Goal: Information Seeking & Learning: Learn about a topic

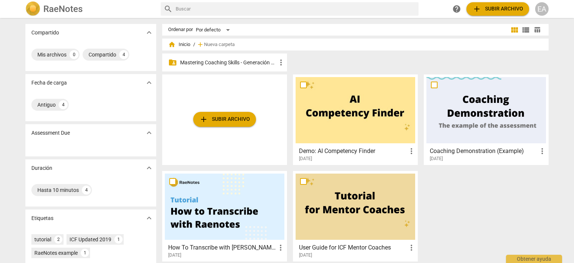
click at [209, 61] on p "Mastering Coaching Skills - Generación 32" at bounding box center [228, 63] width 96 height 8
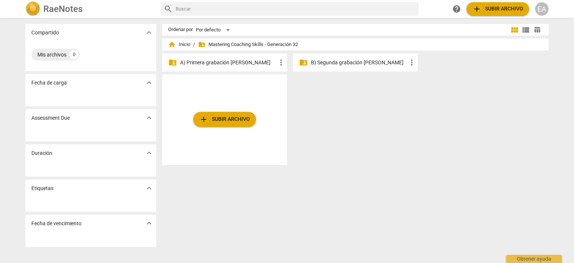
click at [209, 61] on p "A) Primera grabación [PERSON_NAME]" at bounding box center [228, 63] width 96 height 8
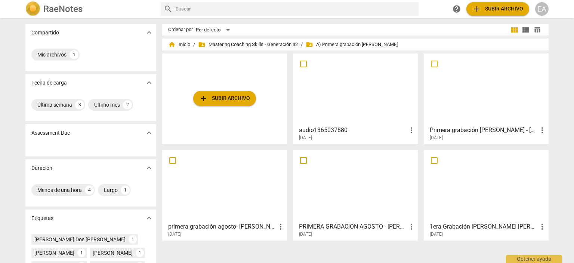
click at [335, 87] on div at bounding box center [356, 89] width 120 height 66
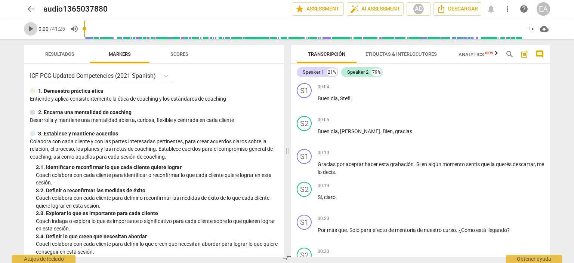
click at [28, 27] on span "play_arrow" at bounding box center [30, 28] width 9 height 9
type input "4"
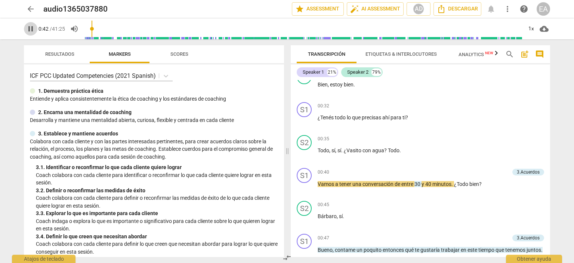
click at [30, 31] on span "pause" at bounding box center [30, 28] width 9 height 9
type input "43"
click at [32, 9] on span "arrow_back" at bounding box center [30, 8] width 9 height 9
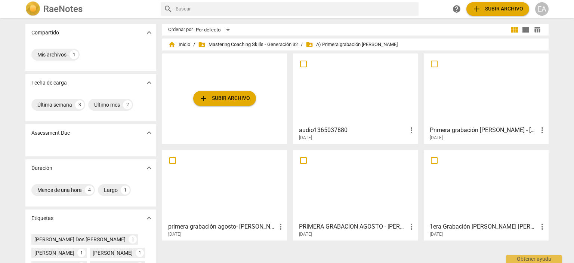
click at [254, 173] on div at bounding box center [225, 186] width 120 height 66
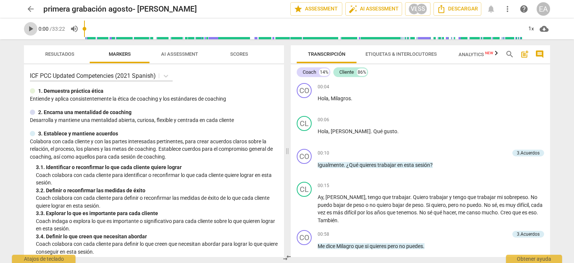
click at [28, 28] on span "play_arrow" at bounding box center [30, 28] width 9 height 9
type input "6"
click at [31, 30] on span "pause" at bounding box center [30, 28] width 9 height 9
type input "12"
click at [31, 8] on span "arrow_back" at bounding box center [30, 8] width 9 height 9
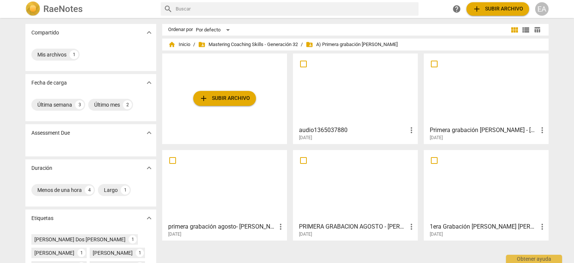
click at [346, 97] on div at bounding box center [356, 89] width 120 height 66
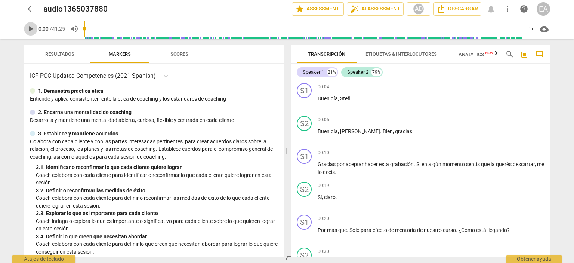
click at [28, 28] on span "play_arrow" at bounding box center [30, 28] width 9 height 9
click at [29, 28] on span "pause" at bounding box center [30, 28] width 9 height 9
type input "12"
click at [31, 29] on span "play_arrow" at bounding box center [30, 28] width 9 height 9
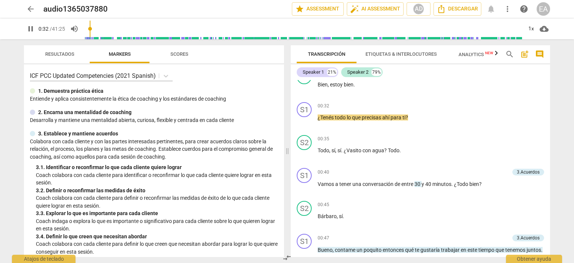
click at [550, 89] on div "S1 play_arrow pause 00:04 + Add competency keyboard_arrow_right Buen día , Stef…" at bounding box center [421, 168] width 260 height 177
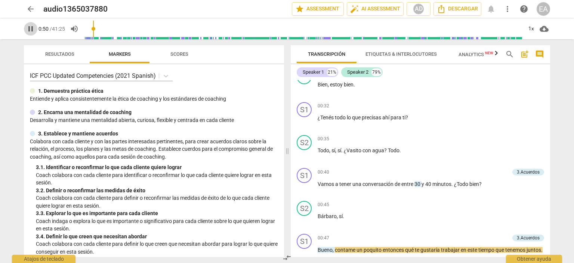
click at [30, 26] on span "pause" at bounding box center [30, 28] width 9 height 9
click at [30, 26] on span "play_arrow" at bounding box center [30, 28] width 9 height 9
click at [30, 26] on span "pause" at bounding box center [30, 28] width 9 height 9
type input "52"
click at [550, 93] on div "S1 play_arrow pause 00:04 + Add competency keyboard_arrow_right Buen día , Stef…" at bounding box center [421, 168] width 260 height 177
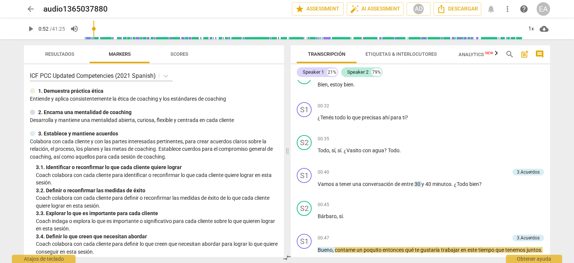
scroll to position [200, 0]
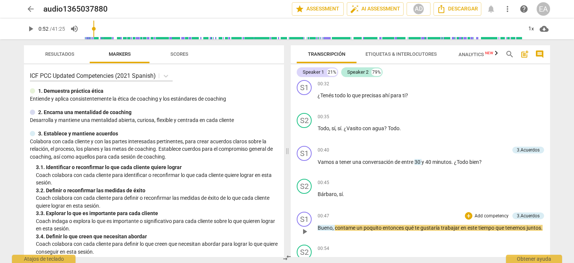
click at [487, 213] on p "Add competency" at bounding box center [492, 216] width 36 height 7
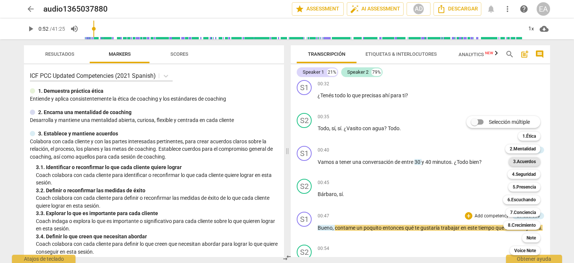
click at [528, 162] on b "3.Acuerdos" at bounding box center [525, 161] width 23 height 9
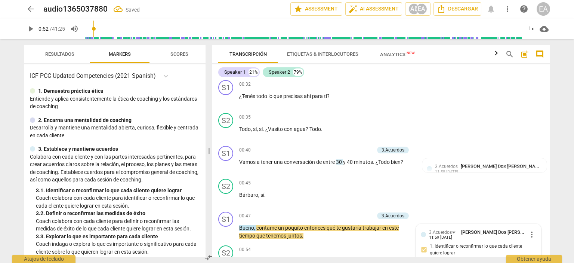
scroll to position [327, 0]
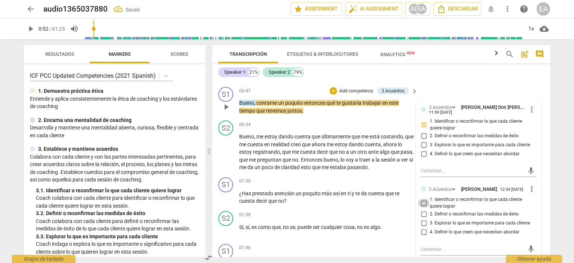
click at [422, 203] on input "1. Identificar o reconfirmar lo que cada cliente quiere lograr" at bounding box center [424, 203] width 12 height 9
checkbox input "true"
click at [561, 194] on div "arrow_back audio1365037880 edit star Assessment auto_fix_high AI Assessment AD …" at bounding box center [287, 131] width 574 height 263
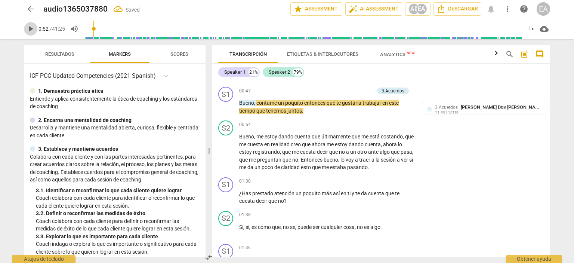
click at [28, 30] on span "play_arrow" at bounding box center [30, 28] width 9 height 9
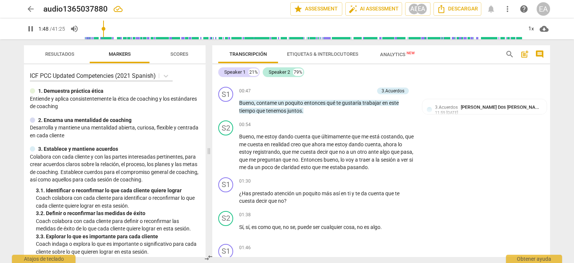
scroll to position [533, 0]
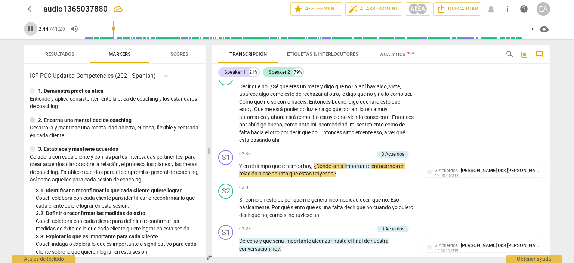
click at [25, 28] on span "pause" at bounding box center [30, 28] width 13 height 9
type input "165"
click at [398, 151] on div "3.Acuerdos" at bounding box center [393, 154] width 23 height 7
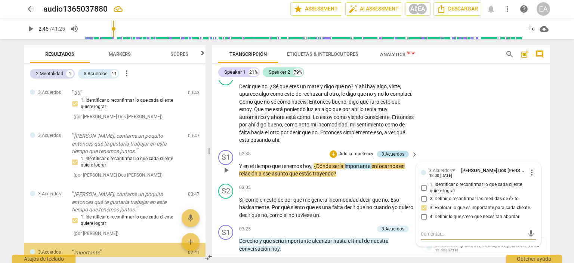
scroll to position [94, 0]
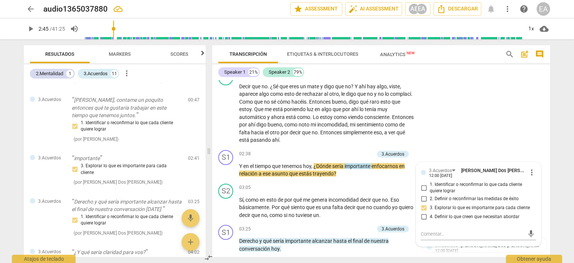
click at [557, 179] on div "arrow_back audio1365037880 edit star Assessment auto_fix_high AI Assessment AD …" at bounding box center [287, 131] width 574 height 263
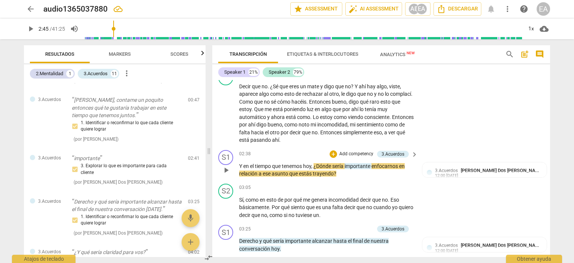
click at [361, 151] on p "Add competency" at bounding box center [357, 154] width 36 height 7
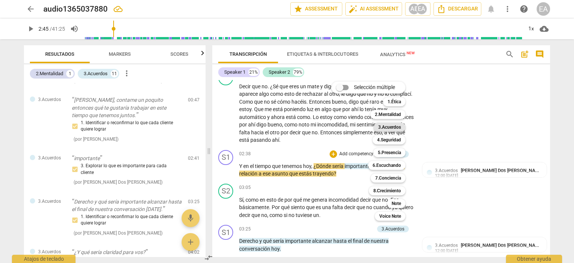
click at [396, 128] on b "3.Acuerdos" at bounding box center [390, 127] width 23 height 9
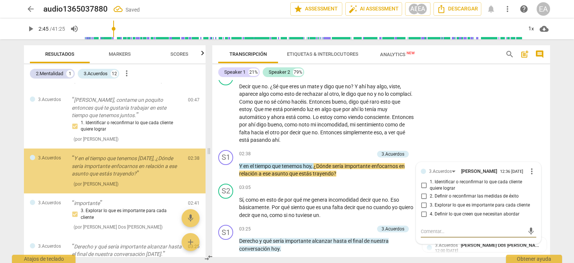
scroll to position [95, 0]
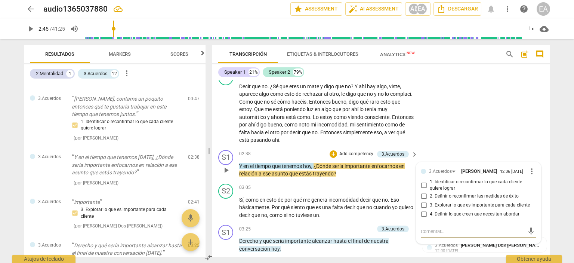
click at [423, 186] on input "1. Identificar o reconfirmar lo que cada cliente quiere lograr" at bounding box center [424, 185] width 12 height 9
checkbox input "true"
click at [564, 159] on div "arrow_back audio1365037880 edit star Assessment auto_fix_high AI Assessment AD …" at bounding box center [287, 131] width 574 height 263
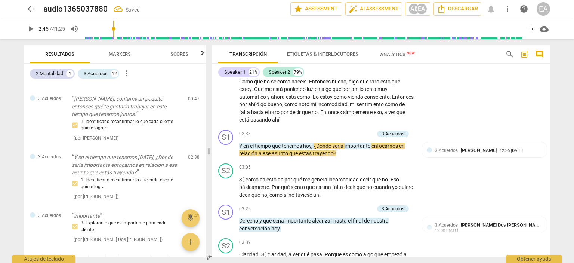
scroll to position [563, 0]
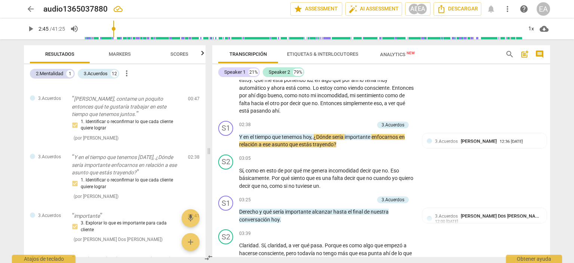
click at [30, 28] on span "play_arrow" at bounding box center [30, 28] width 9 height 9
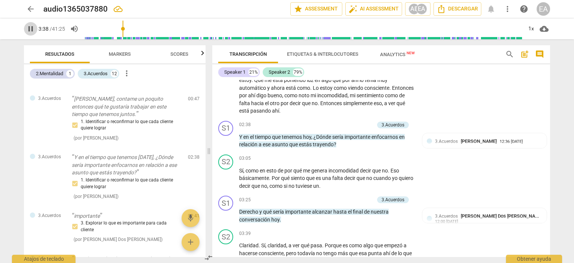
click at [31, 27] on span "pause" at bounding box center [30, 28] width 9 height 9
type input "218"
click at [389, 199] on div "3.Acuerdos" at bounding box center [393, 199] width 23 height 7
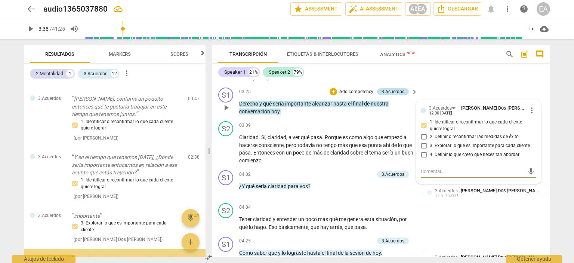
scroll to position [200, 0]
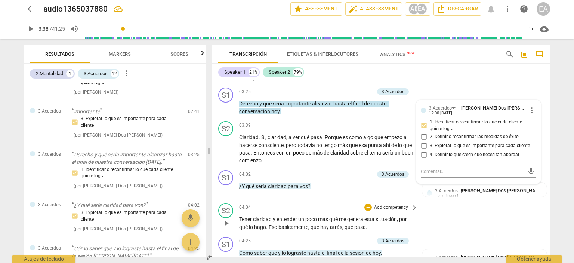
click at [479, 217] on div "S2 play_arrow pause 04:04 + Add competency keyboard_arrow_right Tener claridad …" at bounding box center [381, 217] width 338 height 34
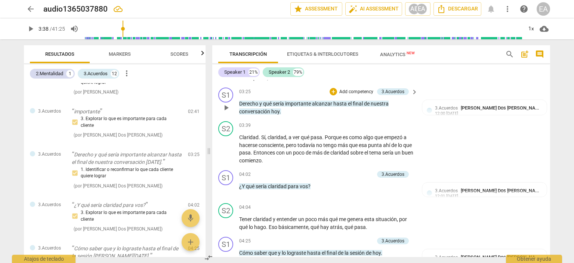
click at [358, 89] on p "Add competency" at bounding box center [357, 92] width 36 height 7
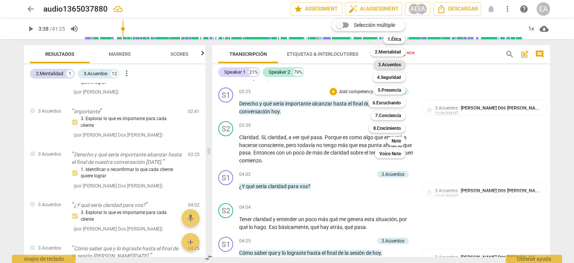
click at [401, 65] on b "3.Acuerdos" at bounding box center [390, 64] width 23 height 9
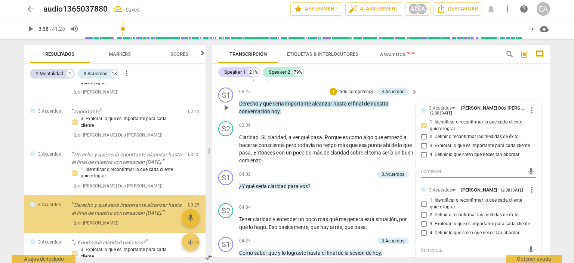
scroll to position [244, 0]
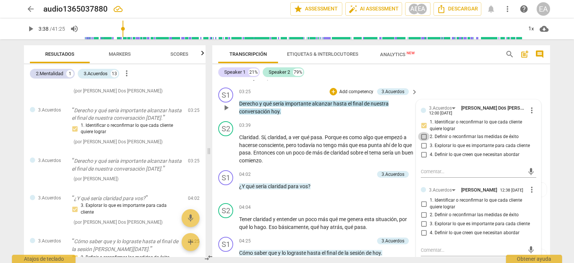
click at [423, 134] on input "2. Definir o reconfirmar las medidas de éxito" at bounding box center [424, 136] width 12 height 9
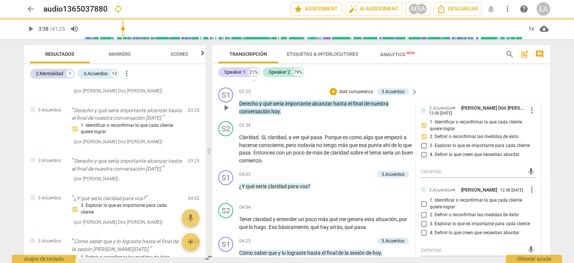
click at [422, 133] on input "2. Definir o reconfirmar las medidas de éxito" at bounding box center [424, 136] width 12 height 9
checkbox input "true"
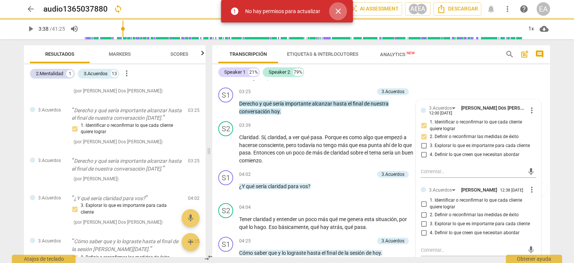
click at [338, 12] on span "close" at bounding box center [338, 11] width 9 height 9
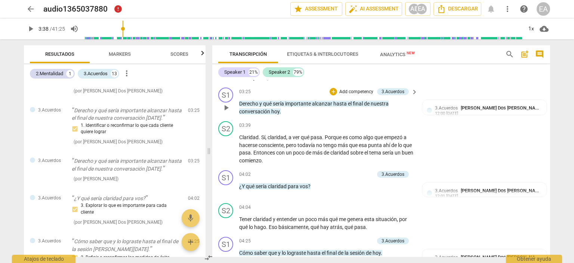
click at [365, 89] on p "Add competency" at bounding box center [357, 92] width 36 height 7
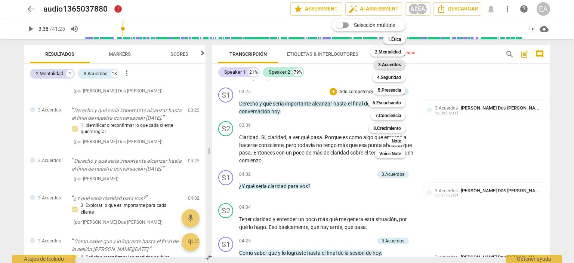
click at [391, 64] on b "3.Acuerdos" at bounding box center [390, 64] width 23 height 9
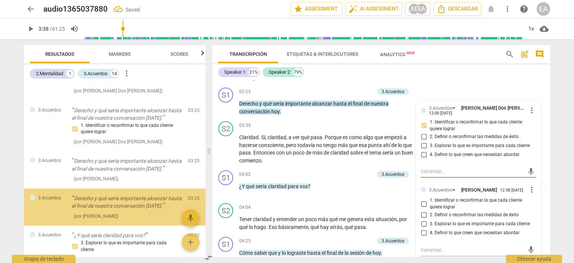
scroll to position [281, 0]
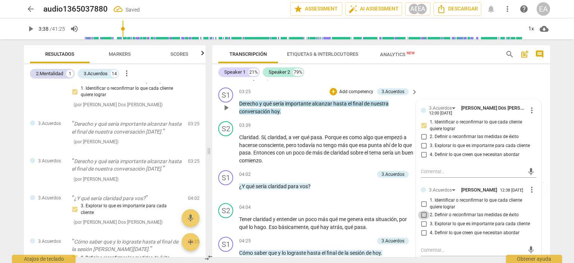
click at [423, 216] on input "2. Definir o reconfirmar las medidas de éxito" at bounding box center [424, 215] width 12 height 9
checkbox input "true"
click at [563, 131] on div "arrow_back audio1365037880 edit star Assessment auto_fix_high AI Assessment AD …" at bounding box center [287, 131] width 574 height 263
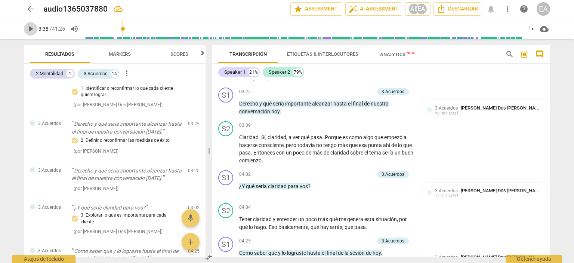
click at [27, 27] on span "play_arrow" at bounding box center [30, 28] width 9 height 9
click at [29, 25] on span "pause" at bounding box center [30, 28] width 9 height 9
type input "261"
click at [352, 171] on p "Add competency" at bounding box center [357, 174] width 36 height 7
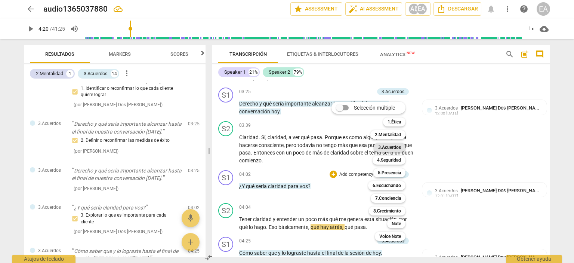
click at [387, 146] on b "3.Acuerdos" at bounding box center [390, 147] width 23 height 9
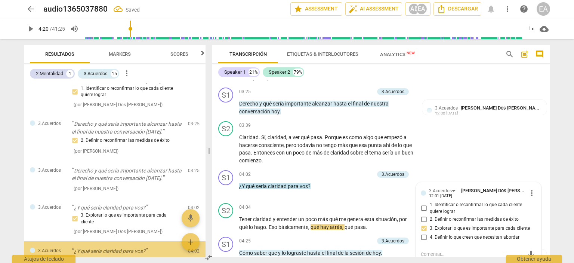
scroll to position [367, 0]
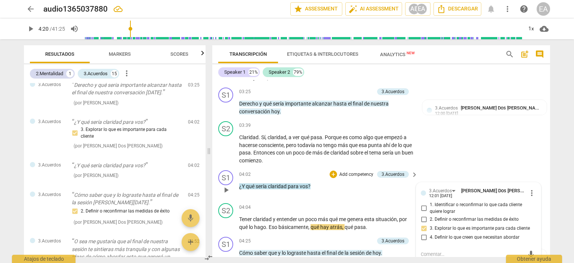
click at [353, 171] on p "Add competency" at bounding box center [357, 174] width 36 height 7
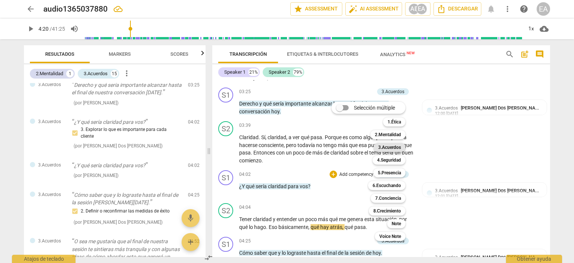
click at [395, 148] on b "3.Acuerdos" at bounding box center [390, 147] width 23 height 9
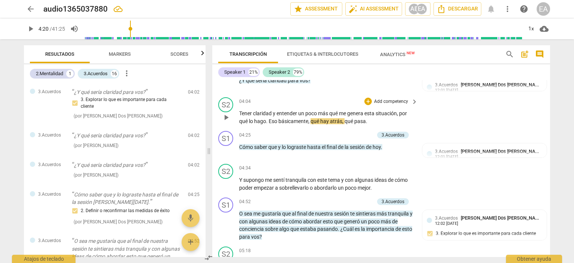
scroll to position [762, 0]
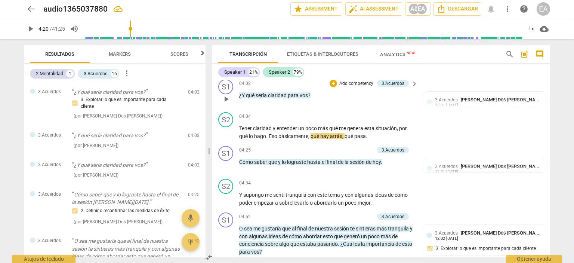
click at [355, 80] on p "Add competency" at bounding box center [357, 83] width 36 height 7
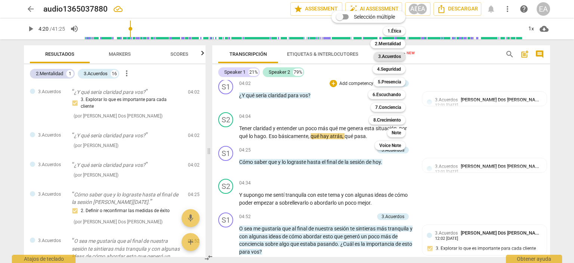
click at [388, 56] on b "3.Acuerdos" at bounding box center [390, 56] width 23 height 9
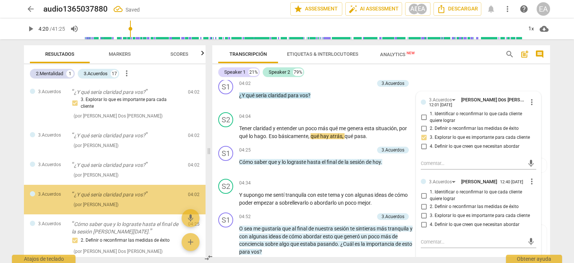
scroll to position [426, 0]
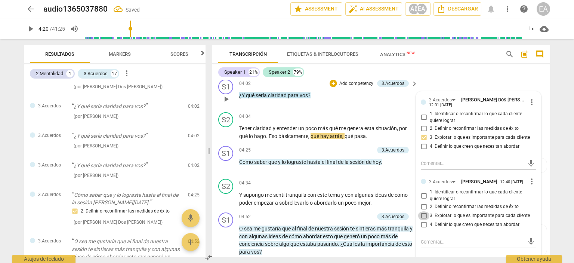
click at [423, 217] on input "3. Explorar lo que es importante para cada cliente" at bounding box center [424, 215] width 12 height 9
checkbox input "true"
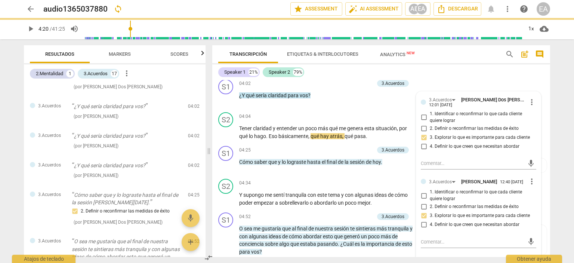
click at [564, 199] on div "arrow_back audio1365037880 sync edit star Assessment auto_fix_high AI Assessmen…" at bounding box center [287, 131] width 574 height 263
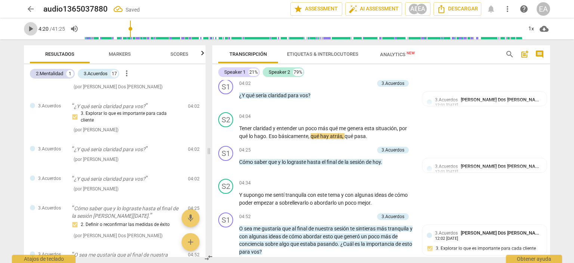
click at [28, 25] on span "play_arrow" at bounding box center [30, 28] width 9 height 9
click at [28, 27] on span "pause" at bounding box center [30, 28] width 9 height 9
type input "272"
click at [356, 147] on p "Add competency" at bounding box center [357, 150] width 36 height 7
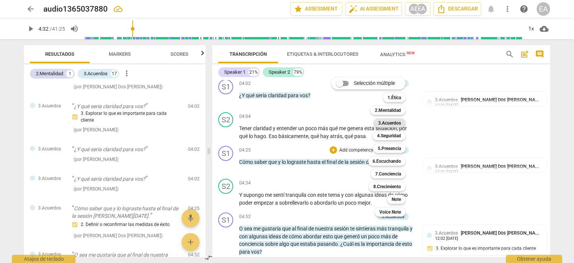
click at [382, 123] on b "3.Acuerdos" at bounding box center [390, 123] width 23 height 9
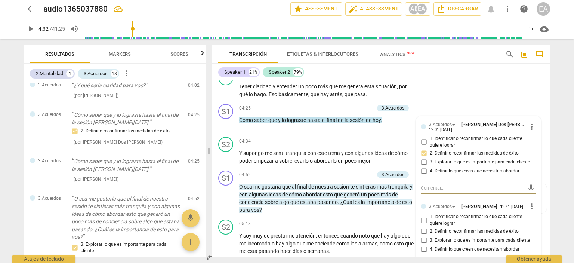
scroll to position [812, 0]
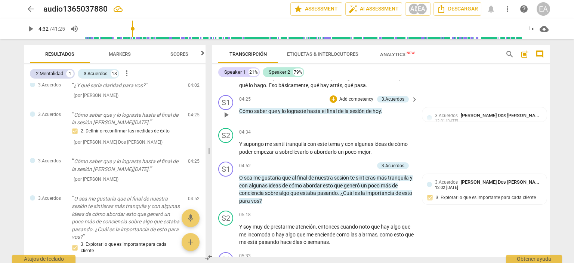
click at [365, 98] on p "Add competency" at bounding box center [357, 99] width 36 height 7
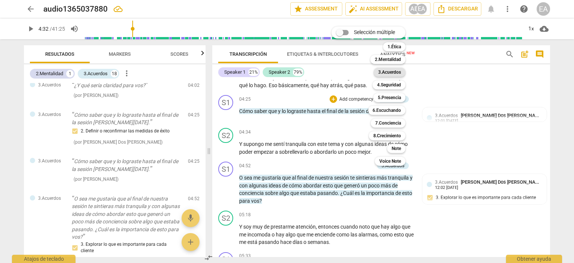
click at [386, 74] on b "3.Acuerdos" at bounding box center [390, 72] width 23 height 9
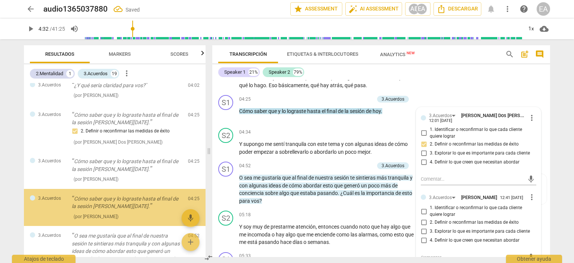
scroll to position [557, 0]
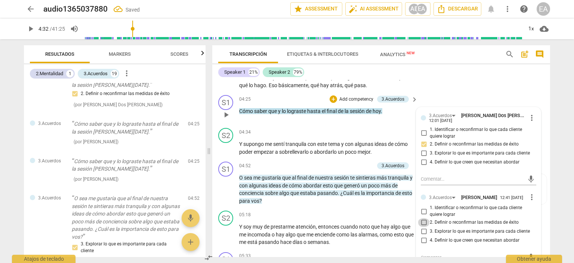
click at [422, 222] on input "2. Definir o reconfirmar las medidas de éxito" at bounding box center [424, 222] width 12 height 9
checkbox input "true"
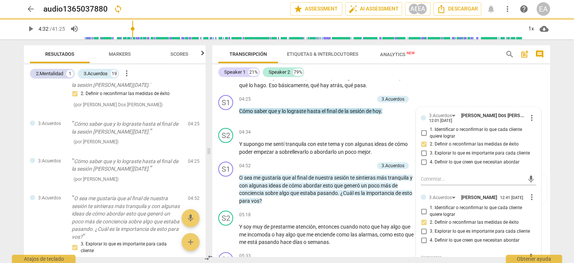
click at [558, 169] on div "arrow_back audio1365037880 sync edit star Assessment auto_fix_high AI Assessmen…" at bounding box center [287, 131] width 574 height 263
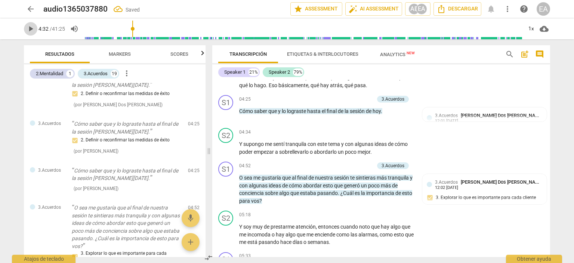
click at [32, 27] on span "play_arrow" at bounding box center [30, 28] width 9 height 9
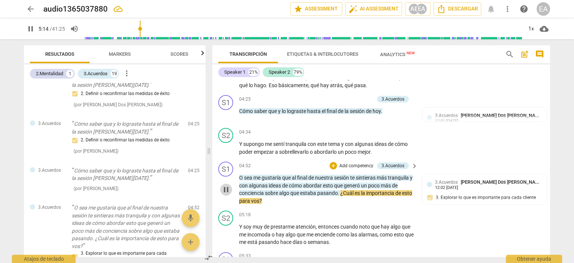
click at [225, 185] on span "pause" at bounding box center [226, 189] width 9 height 9
type input "315"
click at [362, 163] on p "Add competency" at bounding box center [357, 166] width 36 height 7
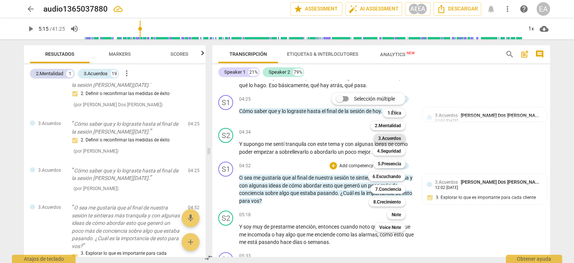
click at [387, 138] on b "3.Acuerdos" at bounding box center [390, 138] width 23 height 9
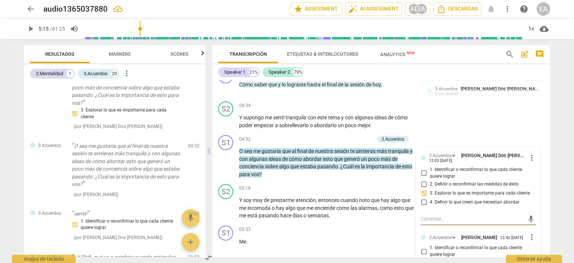
scroll to position [848, 0]
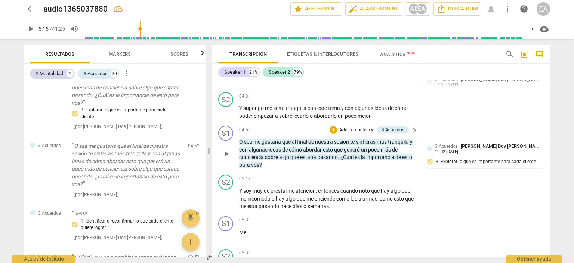
click at [358, 127] on p "Add competency" at bounding box center [357, 130] width 36 height 7
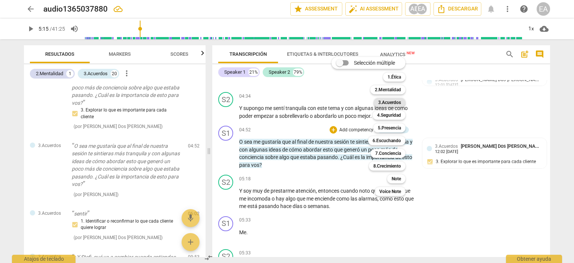
click at [389, 103] on b "3.Acuerdos" at bounding box center [390, 102] width 23 height 9
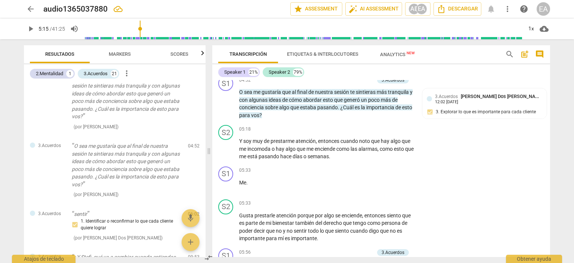
scroll to position [883, 0]
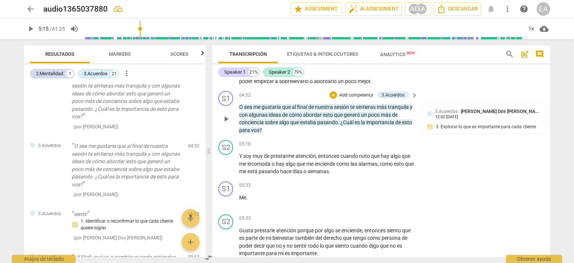
click at [356, 92] on p "Add competency" at bounding box center [357, 95] width 36 height 7
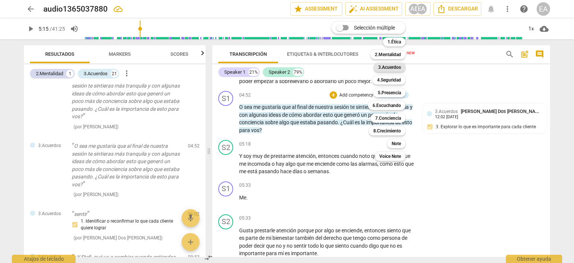
click at [398, 68] on b "3.Acuerdos" at bounding box center [390, 67] width 23 height 9
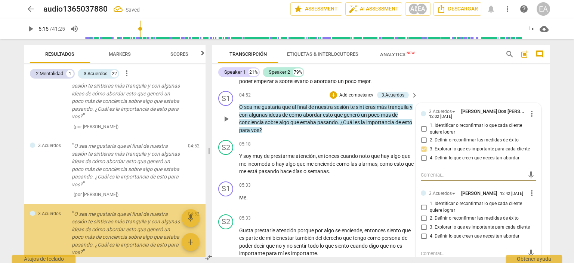
scroll to position [836, 0]
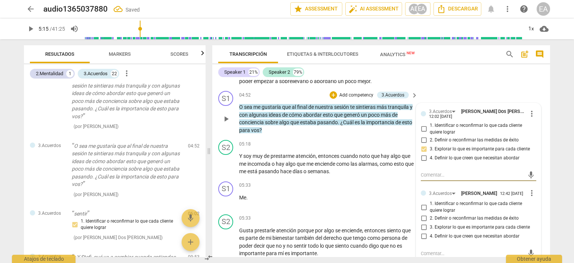
click at [423, 226] on input "3. Explorar lo que es importante para cada cliente" at bounding box center [424, 227] width 12 height 9
checkbox input "true"
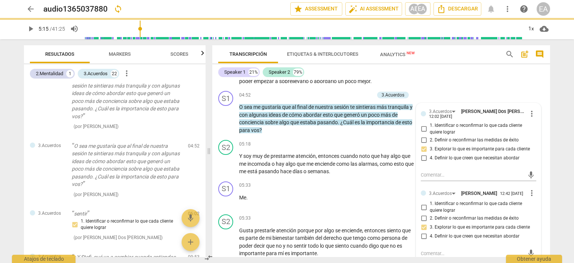
click at [552, 173] on div "Transcripción Etiquetas & Interlocutores Analytics New search post_add comment …" at bounding box center [382, 151] width 347 height 224
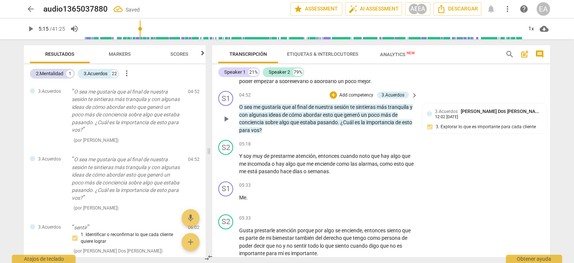
scroll to position [849, 0]
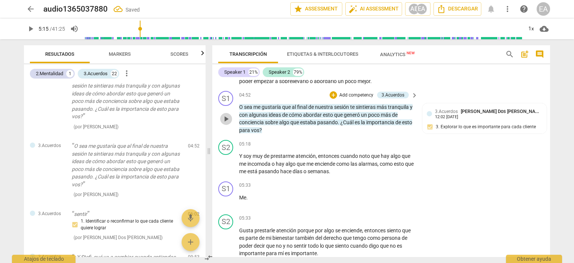
click at [229, 114] on span "play_arrow" at bounding box center [226, 118] width 9 height 9
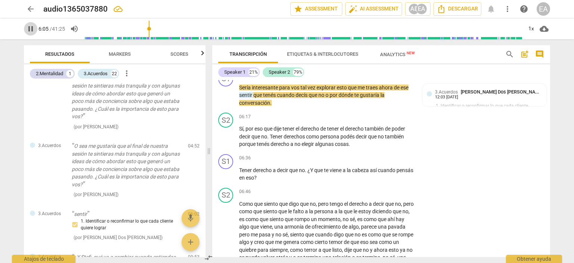
click at [28, 26] on span "pause" at bounding box center [30, 28] width 9 height 9
click at [28, 26] on span "play_arrow" at bounding box center [30, 28] width 9 height 9
click at [28, 26] on span "pause" at bounding box center [30, 28] width 9 height 9
type input "368"
click at [554, 105] on div "Transcripción Etiquetas & Interlocutores Analytics New search post_add comment …" at bounding box center [382, 151] width 347 height 224
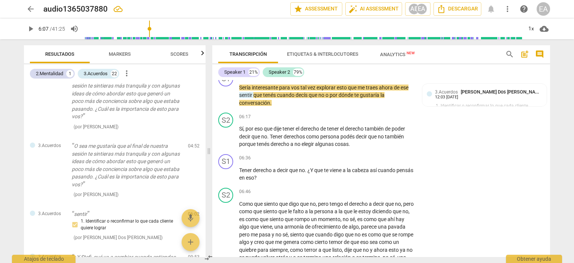
scroll to position [1062, 0]
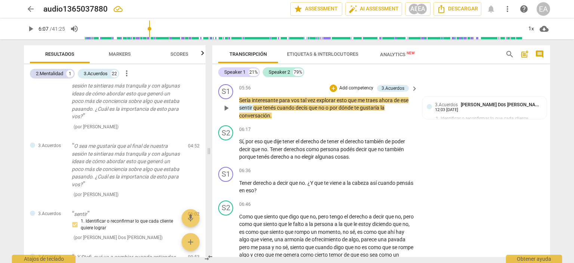
click at [359, 85] on p "Add competency" at bounding box center [357, 88] width 36 height 7
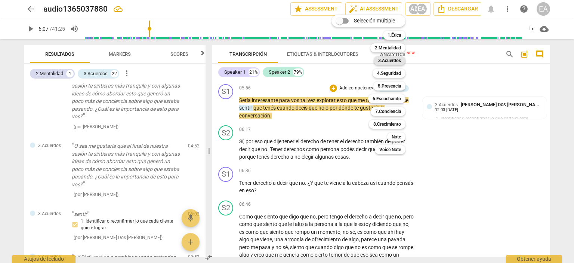
click at [391, 61] on b "3.Acuerdos" at bounding box center [390, 60] width 23 height 9
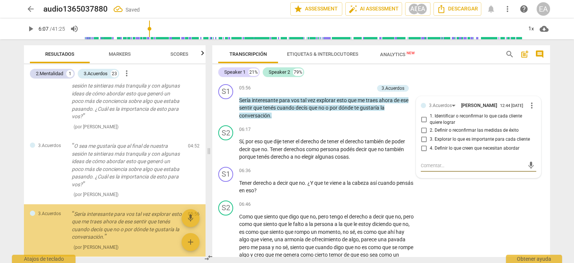
scroll to position [909, 0]
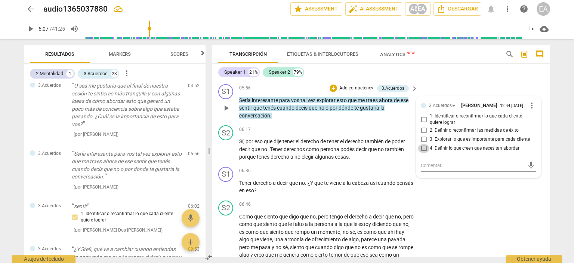
click at [423, 147] on input "4. Definir lo que creen que necesitan abordar" at bounding box center [424, 148] width 12 height 9
checkbox input "true"
click at [564, 146] on div "arrow_back audio1365037880 edit star Assessment auto_fix_high AI Assessment AD …" at bounding box center [287, 131] width 574 height 263
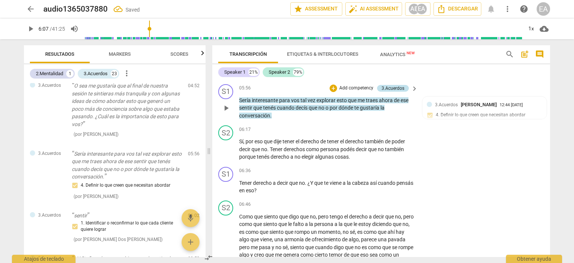
click at [397, 86] on div "3.Acuerdos" at bounding box center [393, 88] width 23 height 7
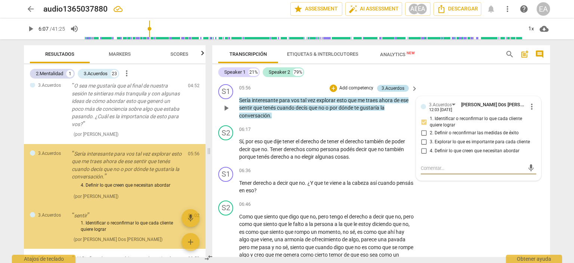
scroll to position [966, 0]
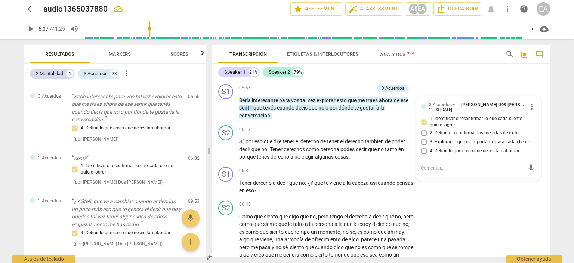
click at [561, 101] on div "arrow_back audio1365037880 edit star Assessment auto_fix_high AI Assessment AD …" at bounding box center [287, 131] width 574 height 263
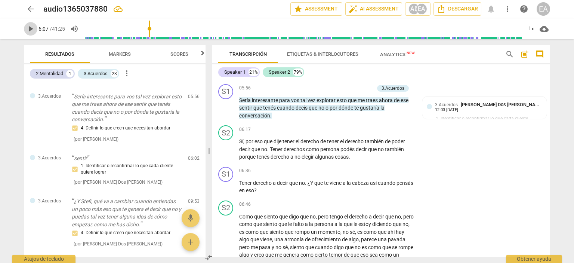
click at [30, 31] on span "play_arrow" at bounding box center [30, 28] width 9 height 9
click at [30, 27] on span "pause" at bounding box center [30, 28] width 9 height 9
click at [31, 27] on span "play_arrow" at bounding box center [30, 28] width 9 height 9
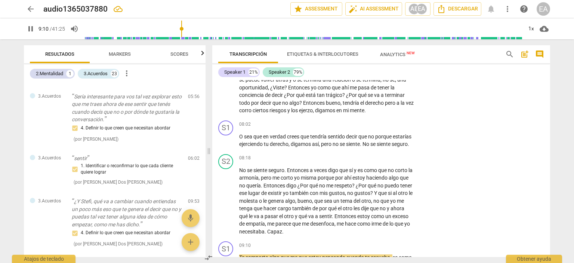
scroll to position [1438, 0]
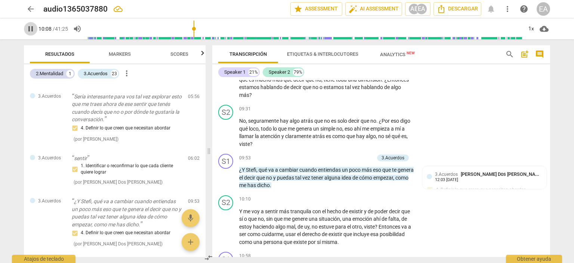
click at [28, 29] on span "pause" at bounding box center [30, 28] width 9 height 9
click at [346, 162] on p "Add competency" at bounding box center [357, 158] width 36 height 7
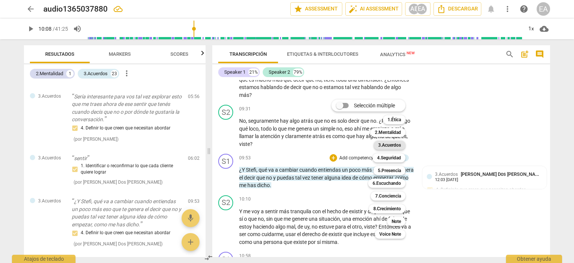
click at [388, 143] on b "3.Acuerdos" at bounding box center [390, 145] width 23 height 9
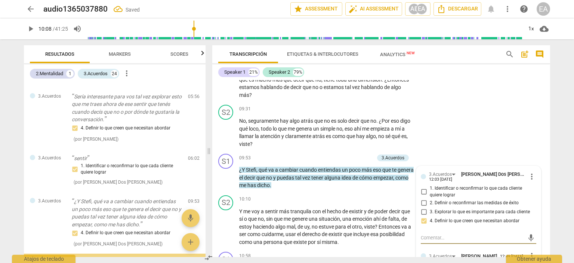
scroll to position [1076, 0]
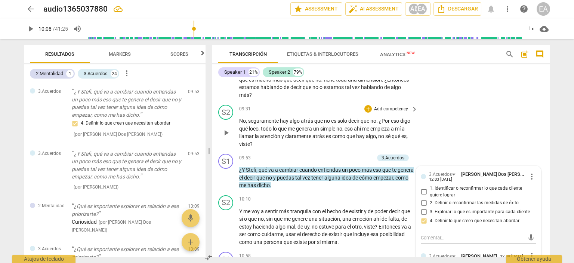
click at [495, 149] on div "S2 play_arrow pause 09:31 + Add competency keyboard_arrow_right No , segurament…" at bounding box center [381, 126] width 338 height 49
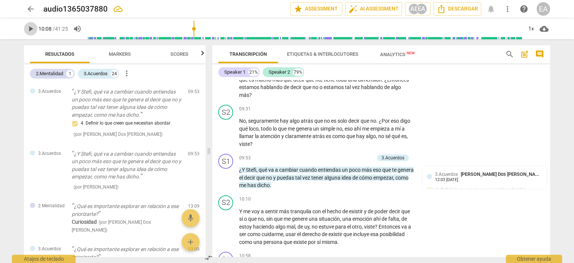
click at [31, 30] on span "play_arrow" at bounding box center [30, 28] width 9 height 9
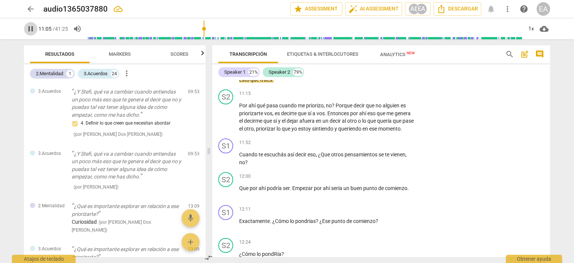
click at [30, 26] on span "pause" at bounding box center [30, 28] width 9 height 9
type input "666"
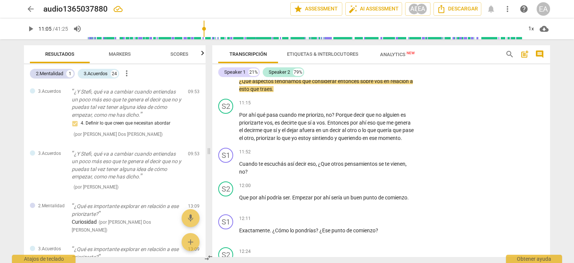
scroll to position [1607, 0]
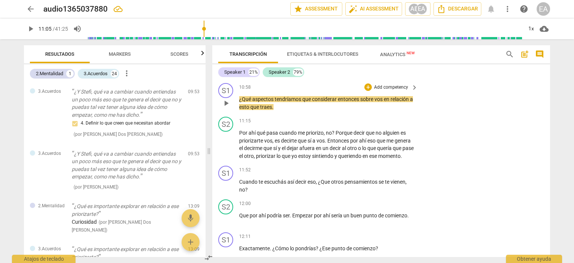
click at [390, 91] on p "Add competency" at bounding box center [392, 87] width 36 height 7
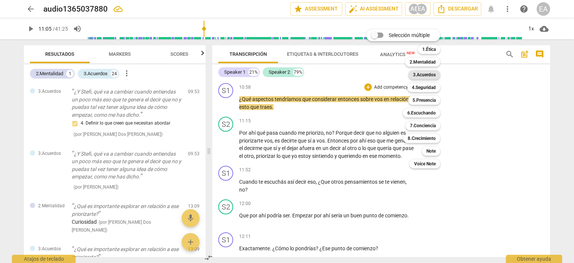
click at [435, 76] on b "3.Acuerdos" at bounding box center [424, 74] width 23 height 9
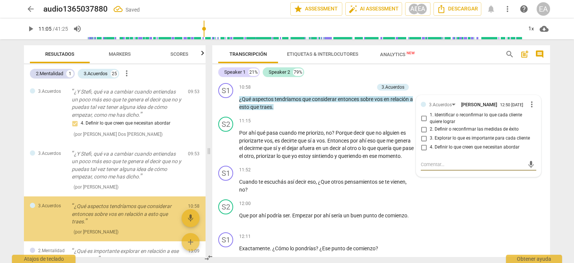
scroll to position [1125, 0]
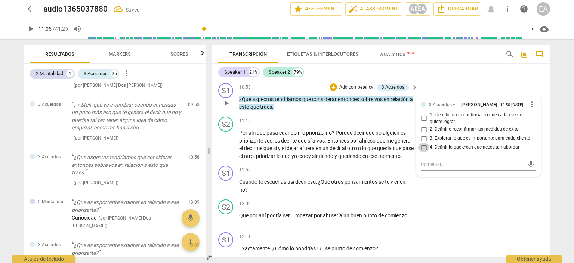
click at [422, 152] on input "4. Definir lo que creen que necesitan abordar" at bounding box center [424, 147] width 12 height 9
checkbox input "true"
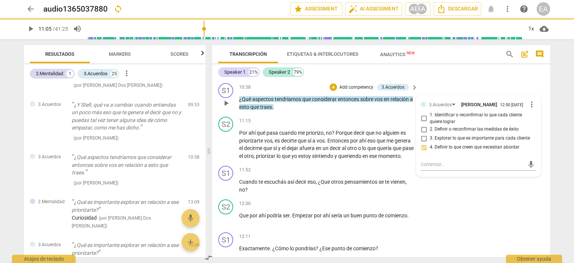
click at [521, 92] on div "S1 play_arrow pause 10:58 + Add competency 3.Acuerdos keyboard_arrow_right ¿Qué…" at bounding box center [381, 97] width 338 height 34
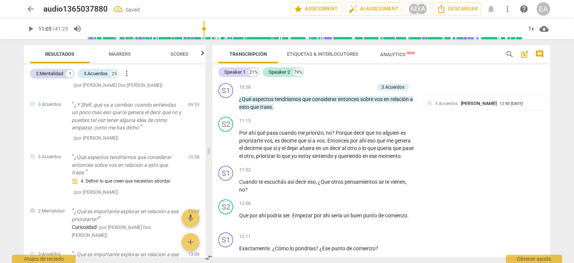
click at [33, 31] on span "play_arrow" at bounding box center [30, 28] width 9 height 9
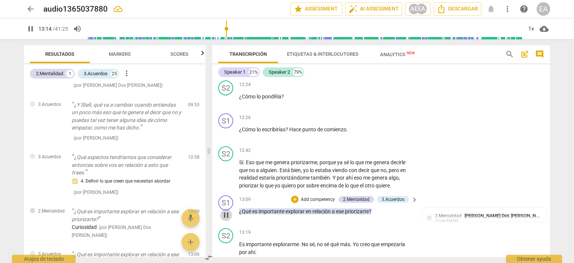
click at [226, 220] on span "pause" at bounding box center [226, 215] width 9 height 9
type input "795"
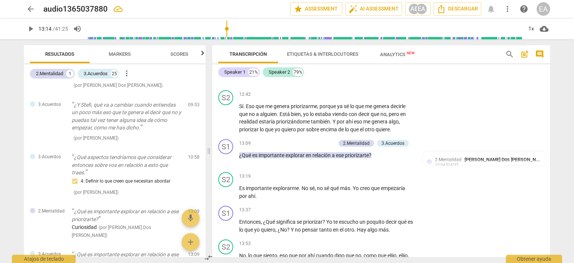
scroll to position [1875, 0]
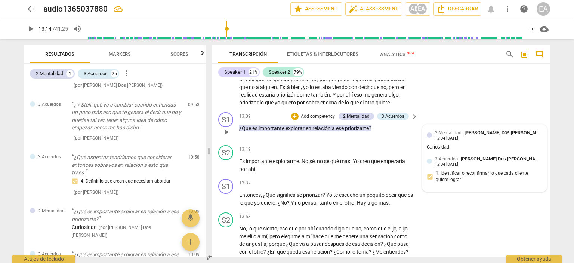
click at [441, 135] on span "2.Mentalidad" at bounding box center [448, 132] width 27 height 5
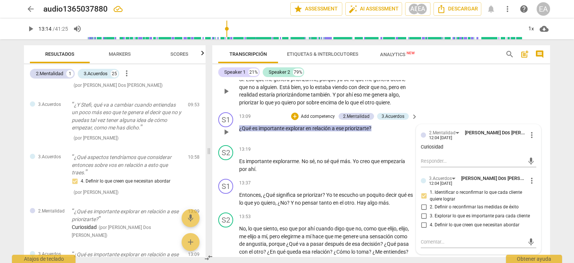
click at [450, 109] on div "S2 play_arrow pause 12:42 + Add competency keyboard_arrow_right Sí . Eso que me…" at bounding box center [381, 84] width 338 height 49
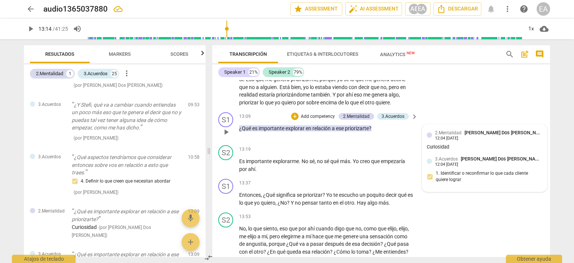
click at [322, 120] on p "Add competency" at bounding box center [318, 116] width 36 height 7
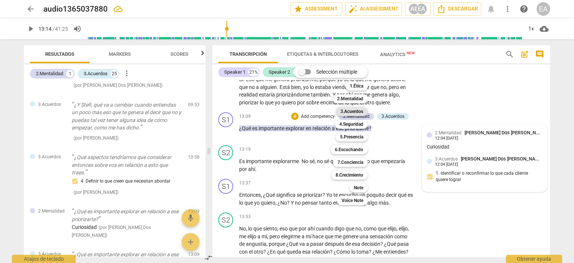
click at [358, 111] on b "3.Acuerdos" at bounding box center [352, 111] width 23 height 9
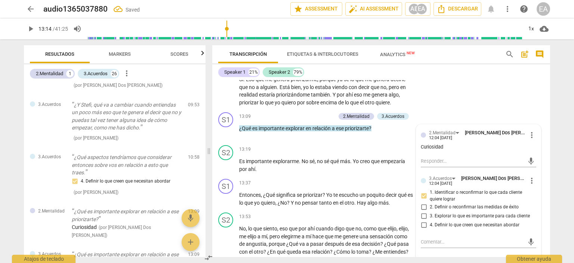
scroll to position [1231, 0]
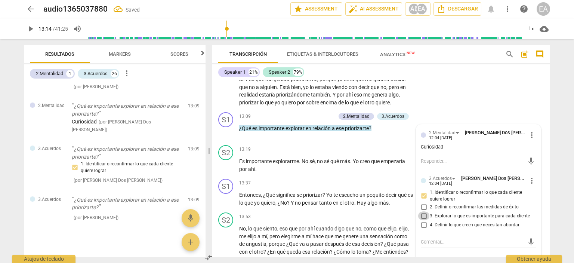
click at [423, 220] on input "3. Explorar lo que es importante para cada cliente" at bounding box center [424, 215] width 12 height 9
checkbox input "false"
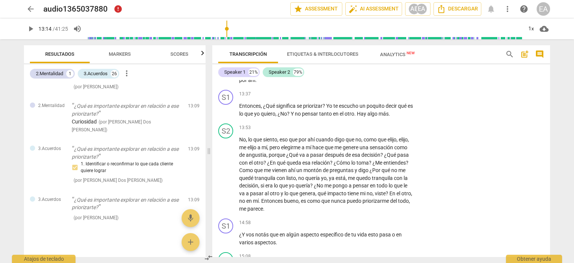
scroll to position [1928, 0]
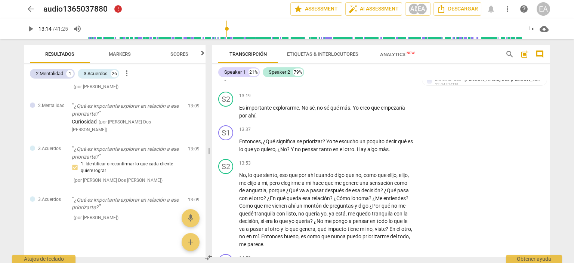
click at [320, 67] on p "Add competency" at bounding box center [318, 63] width 36 height 7
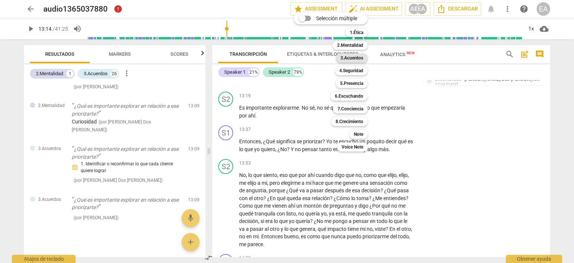
click at [354, 56] on b "3.Acuerdos" at bounding box center [352, 57] width 23 height 9
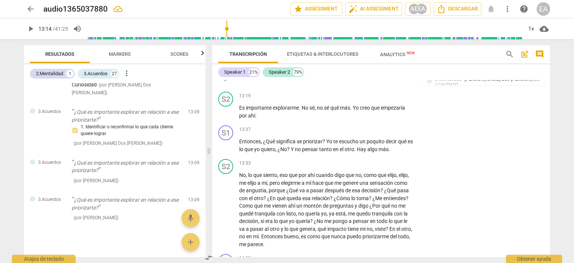
click at [328, 67] on p "Add competency" at bounding box center [318, 63] width 36 height 7
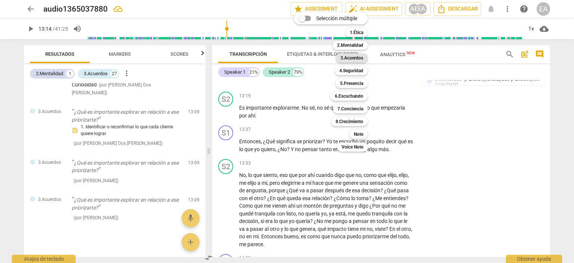
click at [362, 58] on b "3.Acuerdos" at bounding box center [352, 57] width 23 height 9
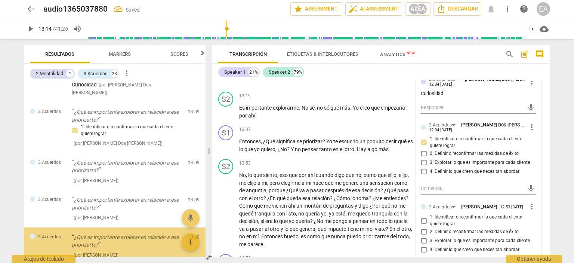
scroll to position [1305, 0]
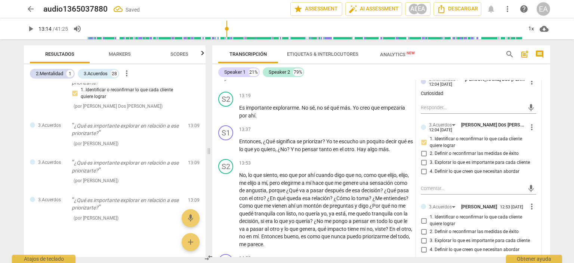
click at [508, 210] on div "3.Acuerdos [PERSON_NAME] 12:53 [DATE]" at bounding box center [478, 206] width 98 height 7
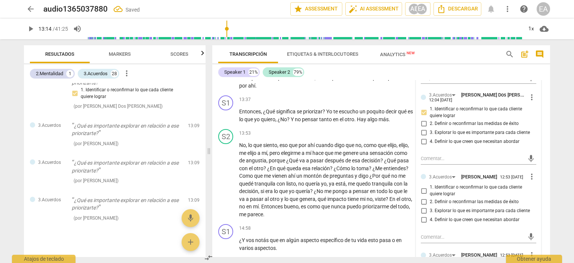
scroll to position [1973, 0]
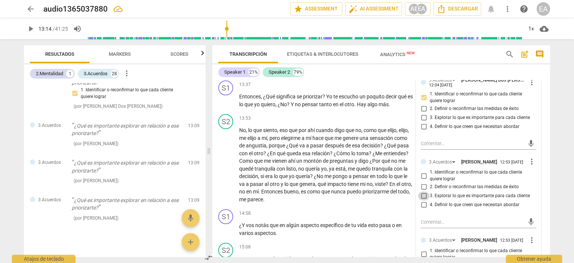
click at [422, 200] on input "3. Explorar lo que es importante para cada cliente" at bounding box center [424, 195] width 12 height 9
checkbox input "true"
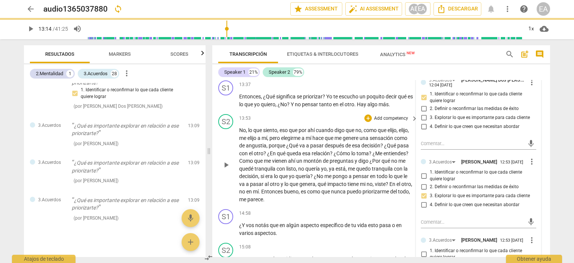
click at [545, 182] on div "S2 play_arrow pause 13:53 + Add competency keyboard_arrow_right No , lo que sie…" at bounding box center [381, 158] width 338 height 95
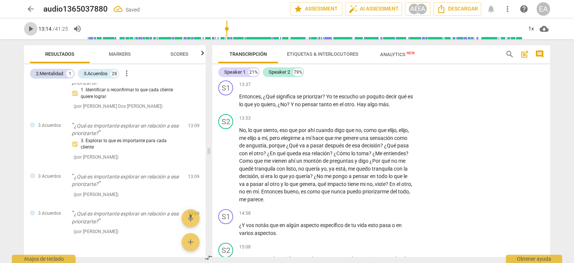
click at [32, 30] on span "play_arrow" at bounding box center [30, 28] width 9 height 9
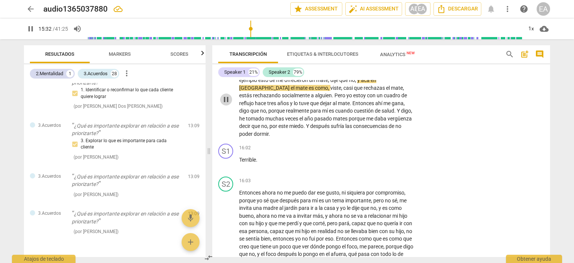
click at [228, 104] on span "pause" at bounding box center [226, 99] width 9 height 9
type input "932"
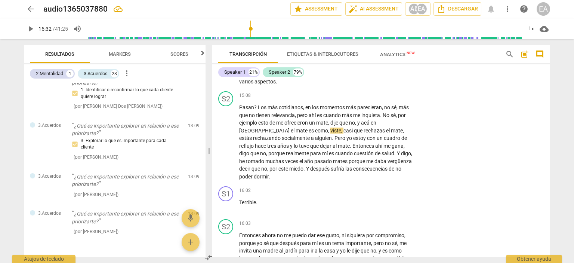
scroll to position [2106, 0]
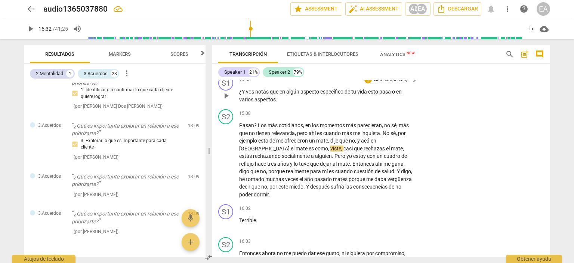
click at [376, 83] on p "Add competency" at bounding box center [392, 80] width 36 height 7
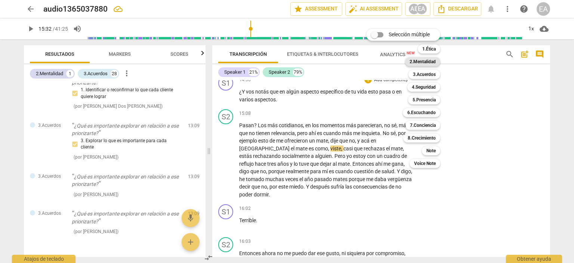
click at [425, 61] on b "2.Mentalidad" at bounding box center [423, 61] width 26 height 9
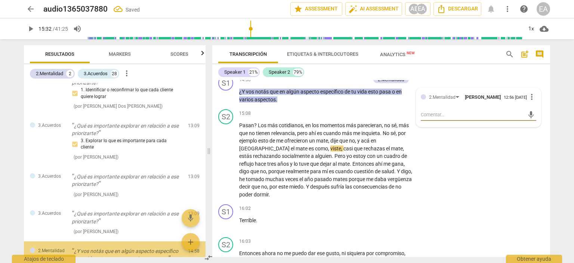
scroll to position [1361, 0]
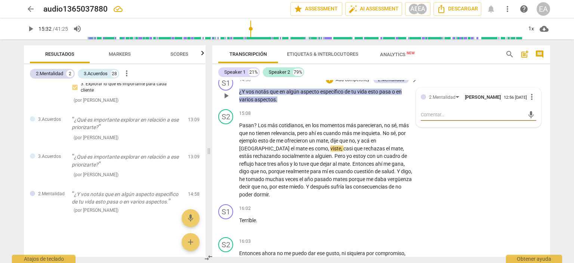
click at [456, 118] on textarea at bounding box center [473, 114] width 104 height 7
click at [107, 50] on span "Markers" at bounding box center [120, 54] width 40 height 10
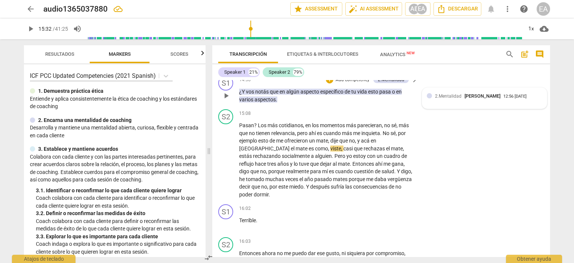
click at [492, 108] on div "2.Mentalidad [PERSON_NAME] 12:56 [DATE]" at bounding box center [485, 98] width 125 height 21
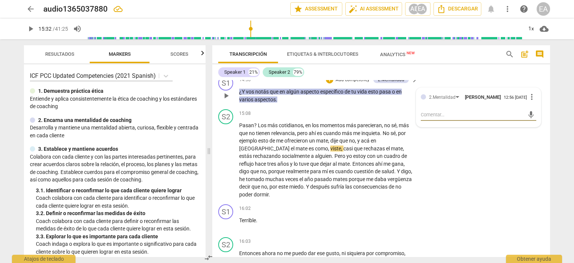
type textarea "M"
type textarea "Me"
type textarea "Men"
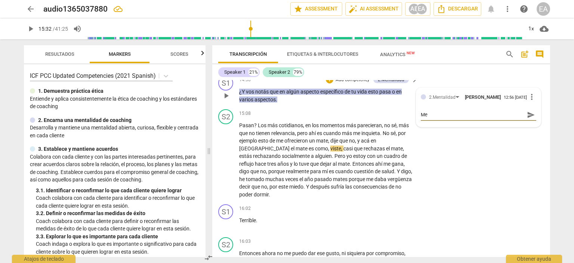
type textarea "Men"
type textarea "Ment"
type textarea "Mente"
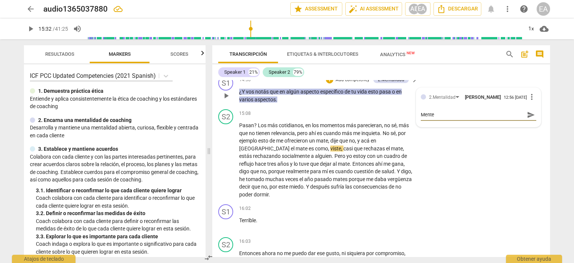
type textarea "Mente"
type textarea "Mente s"
type textarea "Mente sb"
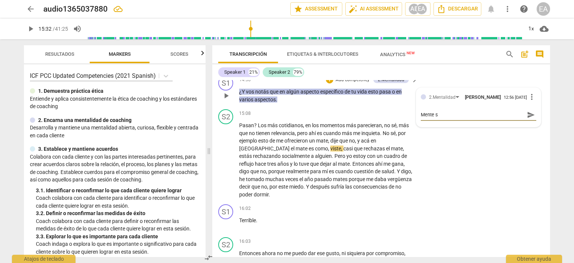
type textarea "Mente sb"
type textarea "Mente sbi"
type textarea "Mente sb"
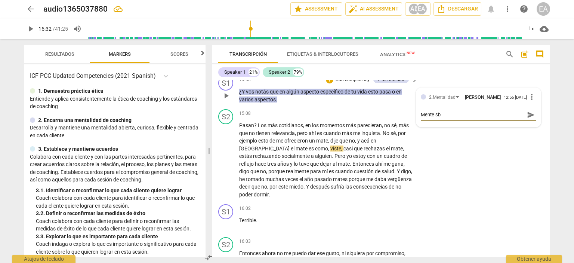
type textarea "Mente s"
type textarea "Mente"
type textarea "Mente a"
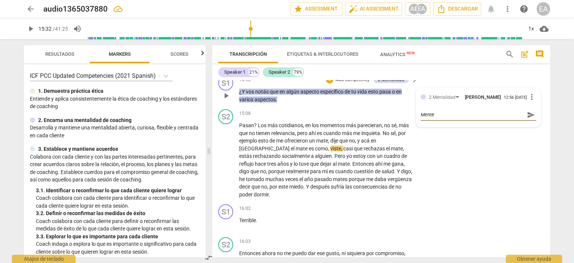
type textarea "Mente a"
type textarea "Mente ai"
type textarea "Mente a"
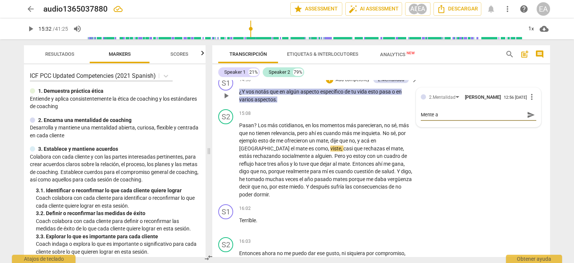
type textarea "Mente ab"
type textarea "Mente abi"
type textarea "Mente abie"
type textarea "Mente abier"
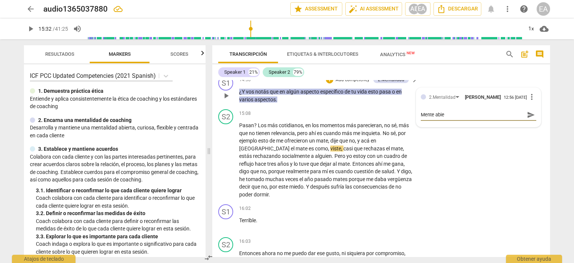
type textarea "Mente abier"
type textarea "Mente abiert"
type textarea "Mente abierta"
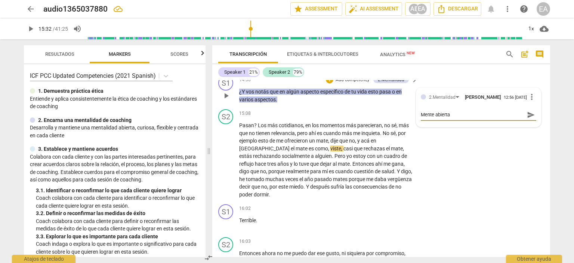
type textarea "Mente abierta"
type textarea "Mente abierta y"
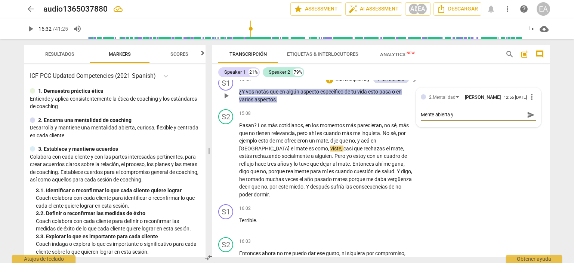
type textarea "Mente abierta y"
type textarea "Mente abierta y c"
type textarea "Mente abierta y cu"
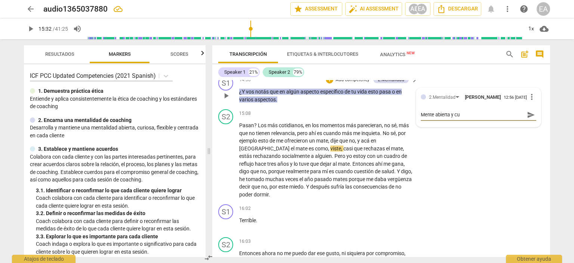
type textarea "Mente abierta y cur"
type textarea "Mente abierta y [PERSON_NAME]"
type textarea "Mente abierta y curio"
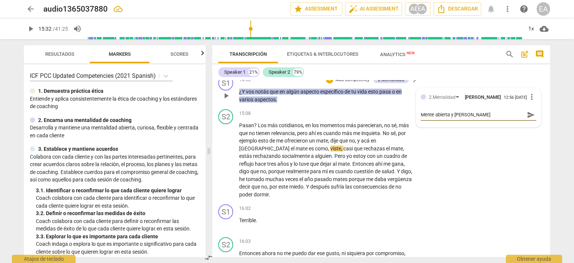
type textarea "Mente abierta y curio"
type textarea "Mente abierta y curios"
type textarea "Mente abierta y curiosa"
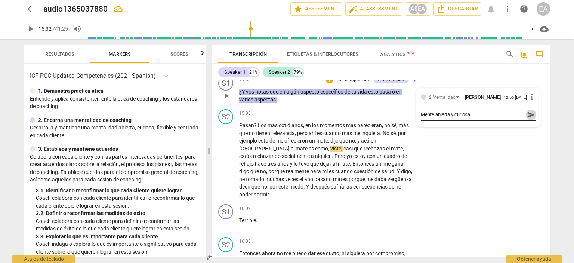
click at [530, 119] on span "send" at bounding box center [531, 115] width 8 height 8
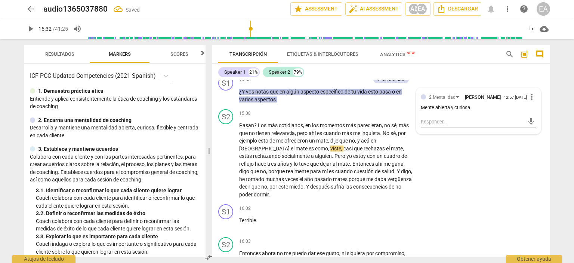
scroll to position [1952, 0]
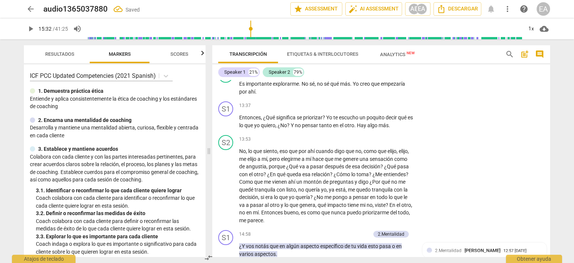
click at [33, 25] on span "play_arrow" at bounding box center [30, 28] width 9 height 9
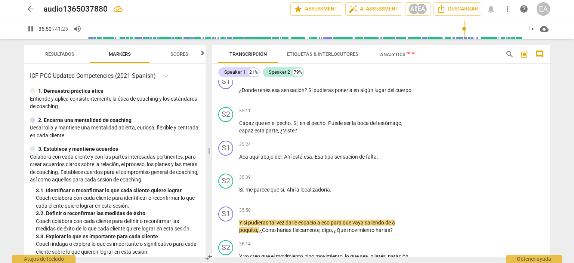
scroll to position [4611, 0]
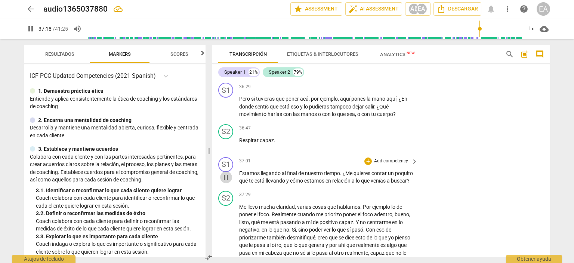
click at [225, 182] on span "pause" at bounding box center [226, 177] width 9 height 9
click at [378, 165] on p "Add competency" at bounding box center [392, 161] width 36 height 7
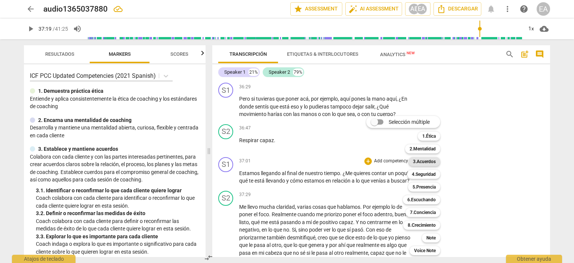
click at [426, 160] on b "3.Acuerdos" at bounding box center [424, 161] width 23 height 9
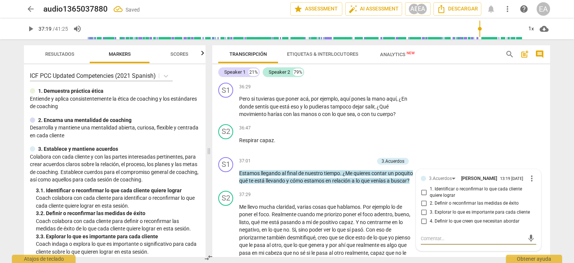
scroll to position [4743, 0]
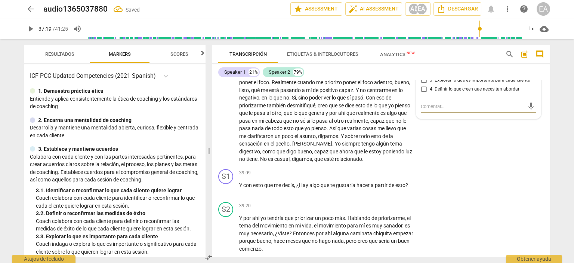
click at [568, 154] on div "arrow_back audio1365037880 Saved edit star Assessment auto_fix_high AI Assessme…" at bounding box center [287, 131] width 574 height 263
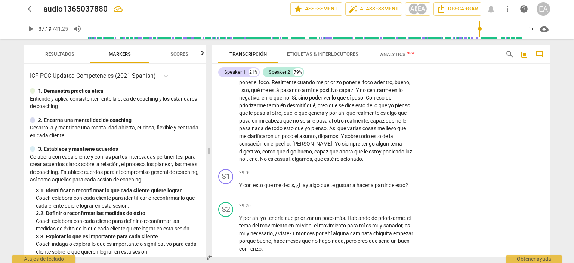
click at [396, 33] on div "3.Acuerdos" at bounding box center [393, 29] width 23 height 7
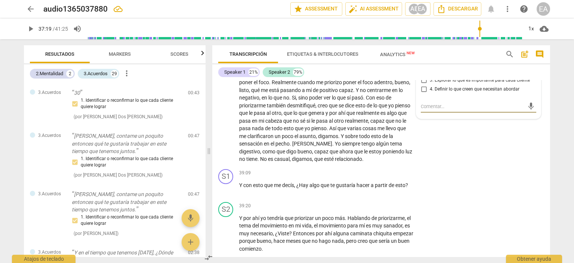
scroll to position [1414, 0]
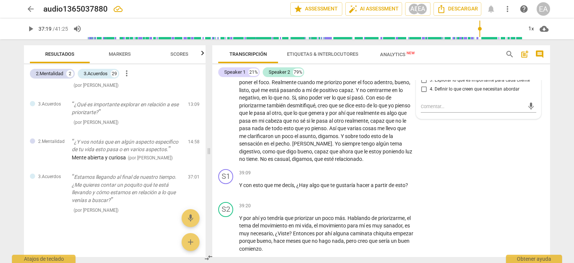
click at [531, 51] on span "more_vert" at bounding box center [532, 46] width 9 height 9
click at [533, 120] on li "Borrar" at bounding box center [538, 121] width 26 height 14
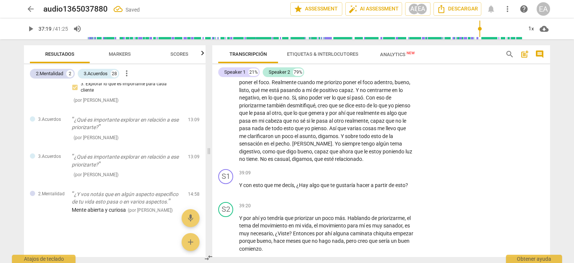
scroll to position [1361, 0]
click at [506, 138] on div "S2 play_arrow pause 37:29 + Add competency keyboard_arrow_right Me llevo mucha …" at bounding box center [381, 111] width 338 height 110
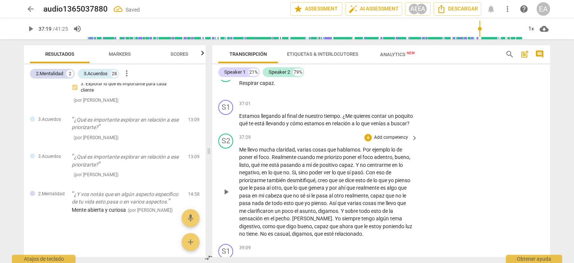
scroll to position [4683, 0]
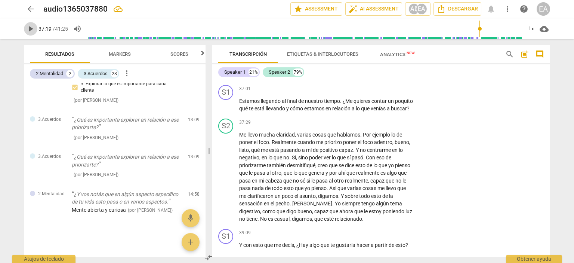
click at [29, 26] on span "play_arrow" at bounding box center [30, 28] width 9 height 9
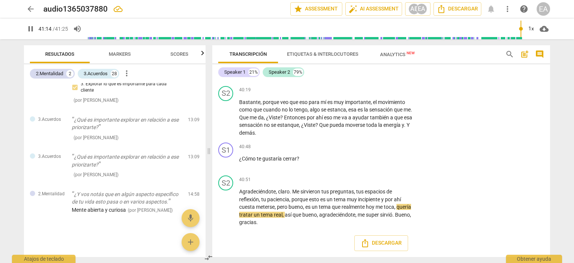
scroll to position [5097, 0]
type input "2485"
